Goal: Task Accomplishment & Management: Complete application form

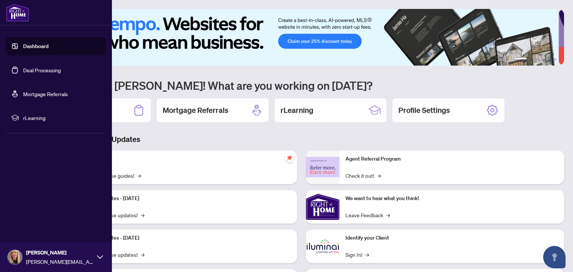
click at [23, 70] on link "Deal Processing" at bounding box center [42, 70] width 38 height 7
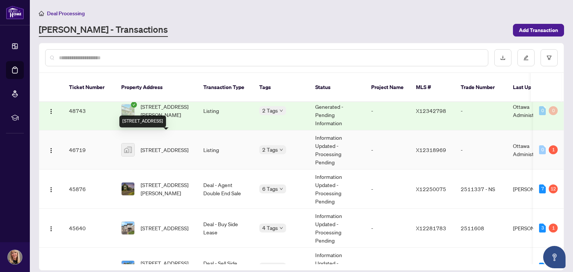
scroll to position [149, 0]
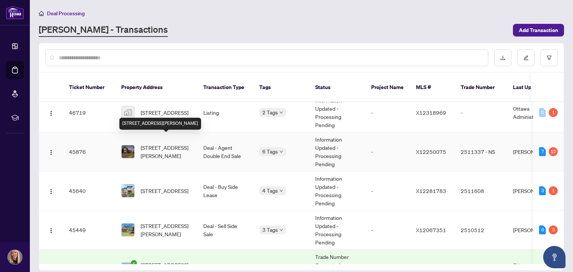
click at [157, 144] on span "[STREET_ADDRESS][PERSON_NAME]" at bounding box center [166, 152] width 51 height 16
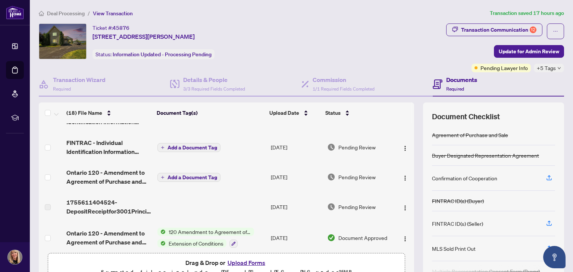
scroll to position [112, 0]
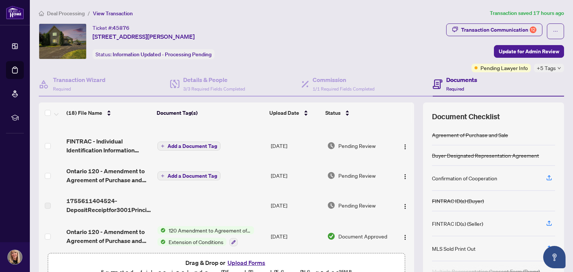
click at [243, 259] on button "Upload Forms" at bounding box center [246, 263] width 42 height 10
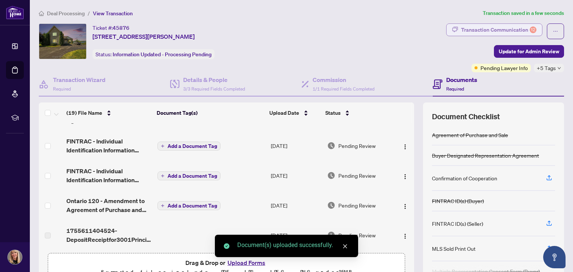
click at [476, 28] on div "Transaction Communication 12" at bounding box center [498, 30] width 75 height 12
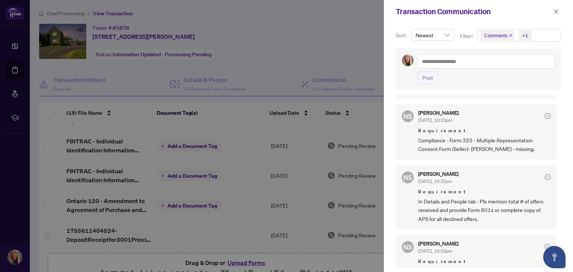
scroll to position [224, 0]
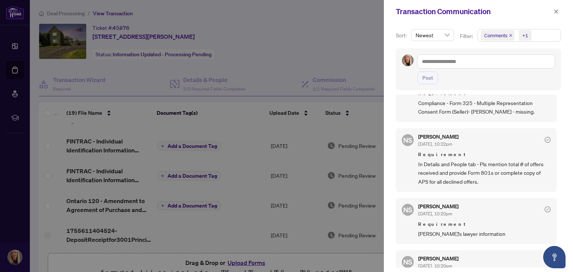
click at [347, 56] on div at bounding box center [286, 136] width 573 height 272
click at [555, 12] on icon "close" at bounding box center [555, 11] width 5 height 5
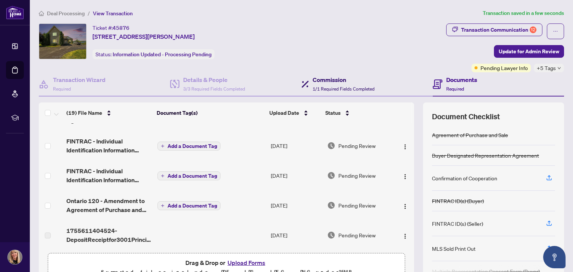
click at [336, 86] on span "1/1 Required Fields Completed" at bounding box center [343, 89] width 62 height 6
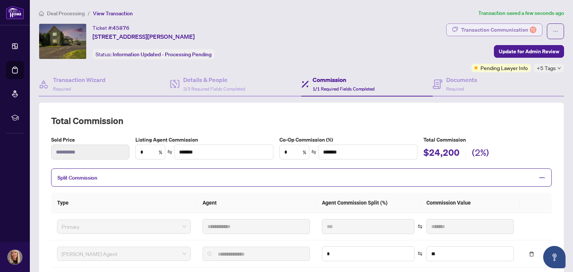
click at [487, 29] on div "Transaction Communication 12" at bounding box center [498, 30] width 75 height 12
type textarea "**********"
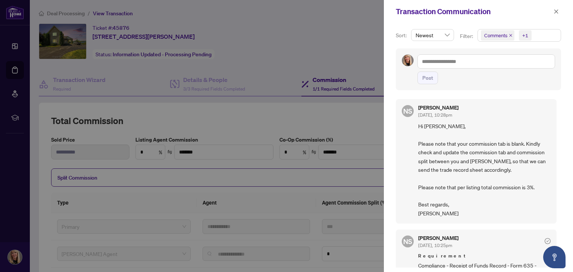
click at [327, 37] on div at bounding box center [286, 136] width 573 height 272
click at [558, 9] on icon "close" at bounding box center [555, 11] width 5 height 5
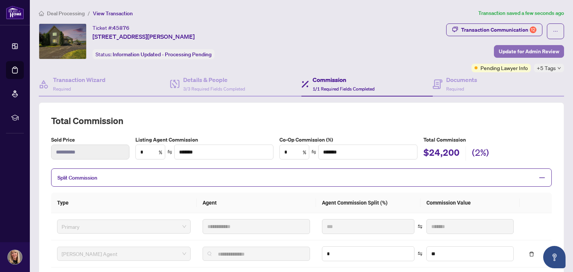
click at [518, 49] on span "Update for Admin Review" at bounding box center [528, 51] width 60 height 12
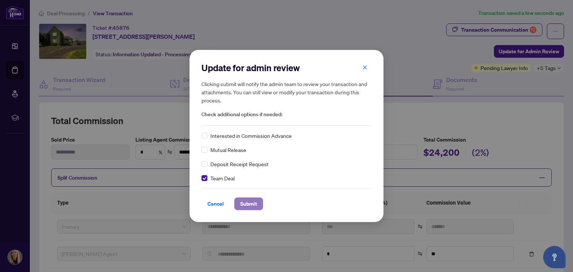
click at [248, 202] on span "Submit" at bounding box center [248, 204] width 17 height 12
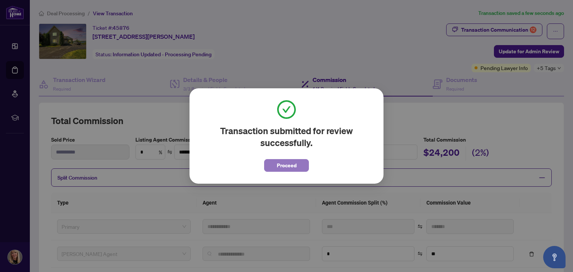
click at [282, 166] on span "Proceed" at bounding box center [287, 166] width 20 height 12
